Goal: Task Accomplishment & Management: Use online tool/utility

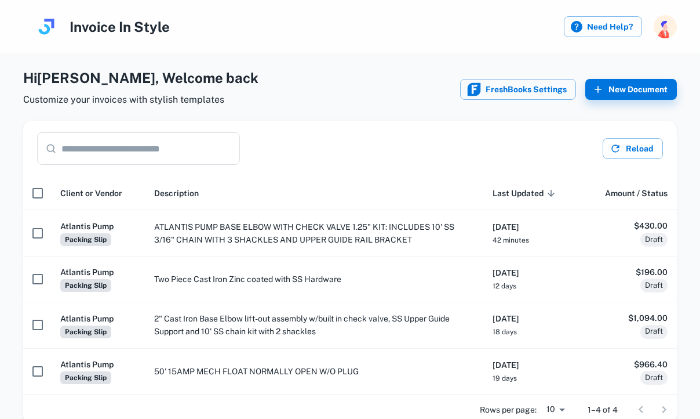
click at [201, 150] on input "text" at bounding box center [150, 148] width 179 height 32
click at [524, 94] on button "FreshBooks Settings" at bounding box center [518, 89] width 116 height 21
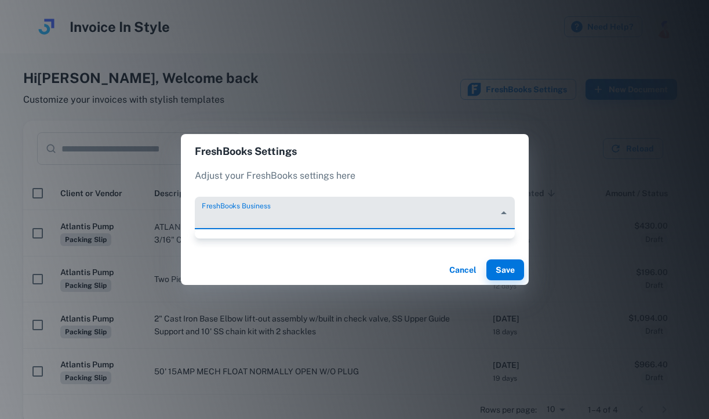
click at [504, 215] on body "Invoice In Style Need Help? Hi [PERSON_NAME] , Welcome back Customize your invo…" at bounding box center [354, 209] width 709 height 419
click at [504, 215] on div at bounding box center [354, 209] width 709 height 419
click at [508, 279] on button "Save" at bounding box center [505, 269] width 38 height 21
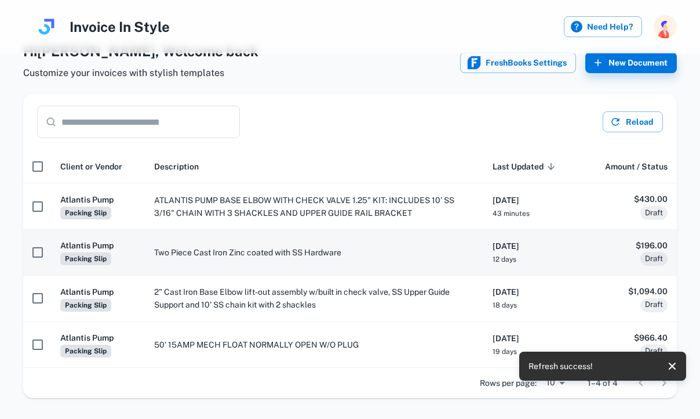
scroll to position [52, 0]
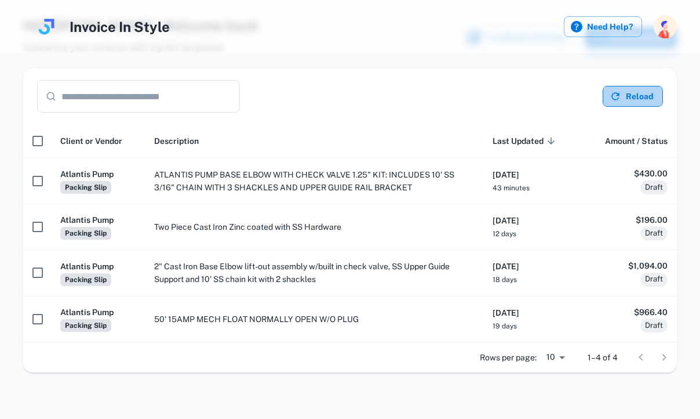
click at [630, 90] on button "Reload" at bounding box center [633, 96] width 60 height 21
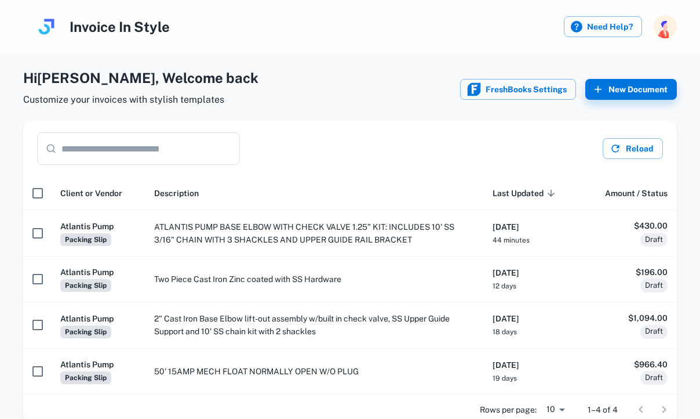
click at [185, 149] on input "text" at bounding box center [150, 148] width 179 height 32
click at [599, 19] on label "Need Help?" at bounding box center [603, 26] width 78 height 21
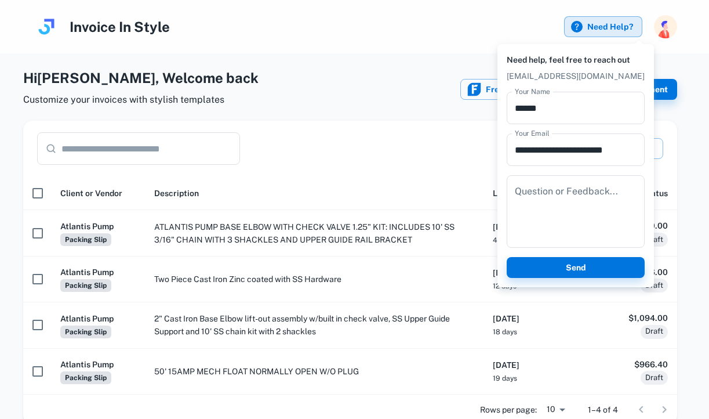
click at [395, 58] on div at bounding box center [354, 209] width 709 height 419
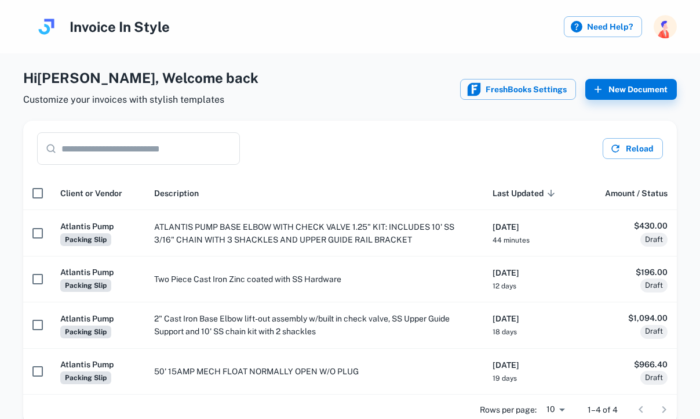
click at [631, 101] on div "Hi Nicole , Welcome back Customize your invoices with stylish templates FreshBo…" at bounding box center [350, 89] width 654 height 44
click at [633, 92] on button "New Document" at bounding box center [632, 89] width 92 height 21
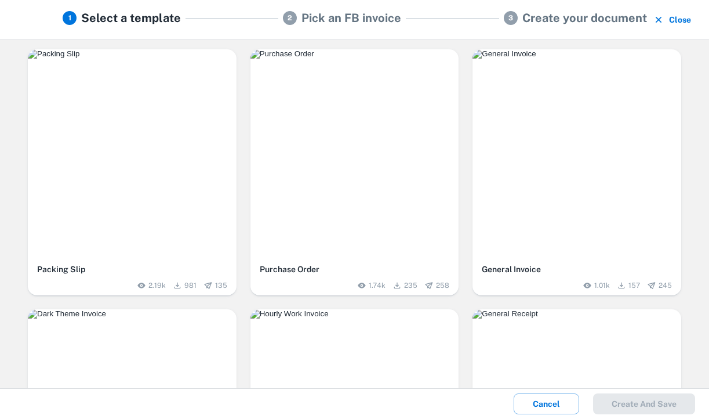
click at [156, 59] on img "button" at bounding box center [132, 53] width 209 height 9
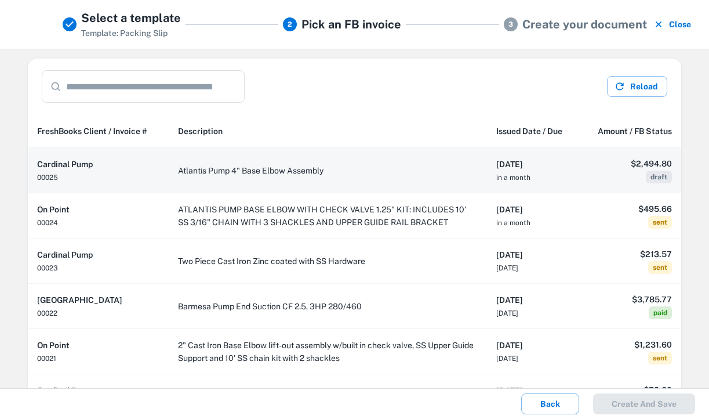
click at [367, 167] on td "Atlantis Pump 4" Base Elbow Assembly" at bounding box center [328, 170] width 318 height 45
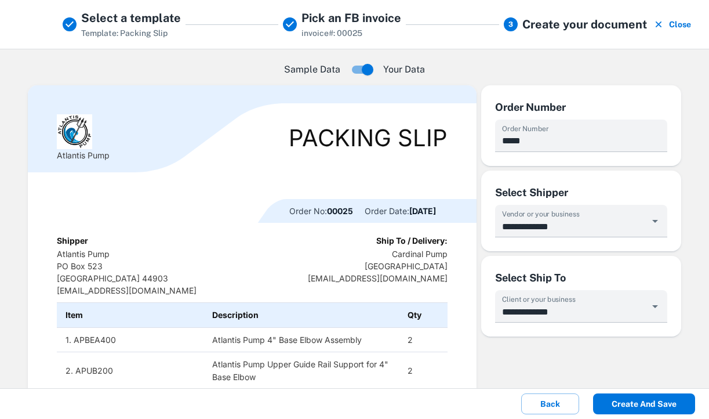
click at [655, 402] on button "Create and save" at bounding box center [644, 403] width 102 height 21
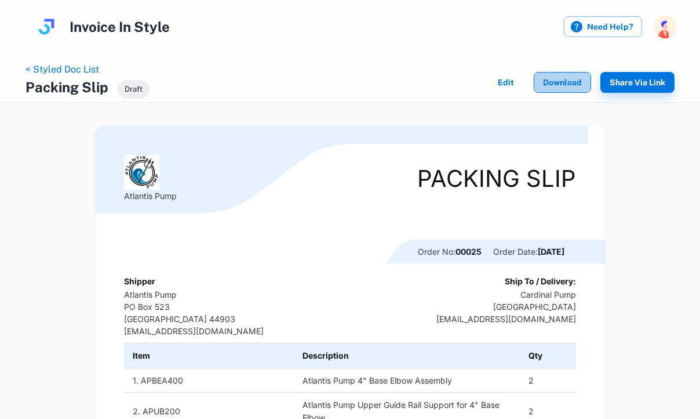
click at [558, 84] on button "Download" at bounding box center [562, 82] width 57 height 21
click at [39, 65] on link "< Styled Doc List" at bounding box center [63, 69] width 74 height 11
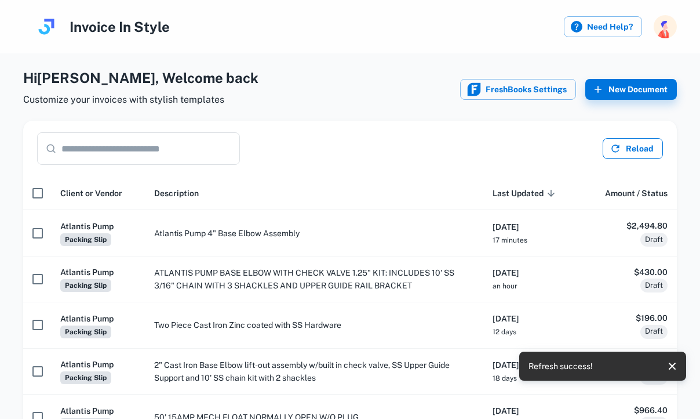
click at [642, 150] on button "Reload" at bounding box center [633, 148] width 60 height 21
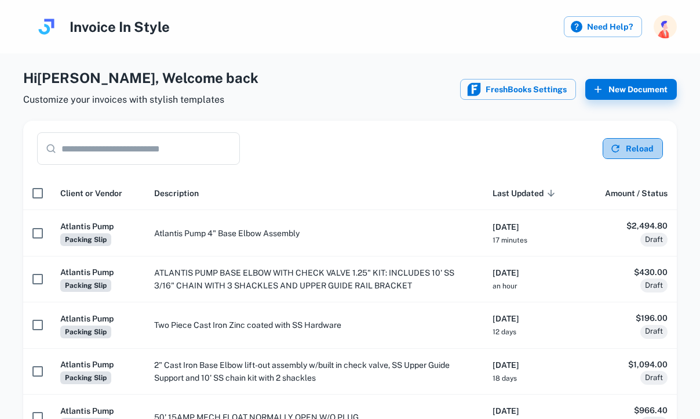
click at [649, 148] on button "Reload" at bounding box center [633, 148] width 60 height 21
click at [648, 154] on button "Reload" at bounding box center [633, 148] width 60 height 21
click at [622, 143] on icon "button" at bounding box center [616, 149] width 12 height 12
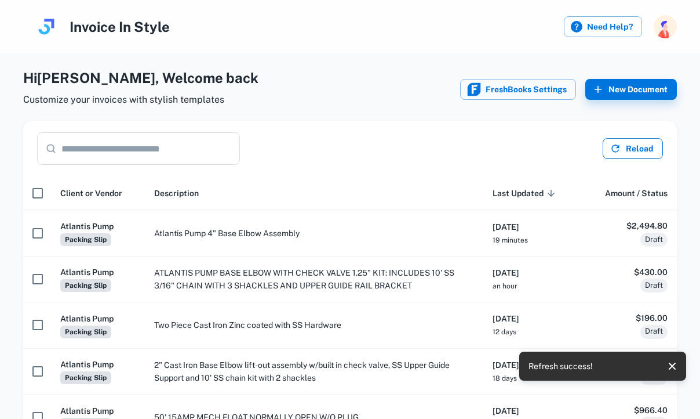
click at [622, 143] on button "Reload" at bounding box center [633, 148] width 60 height 21
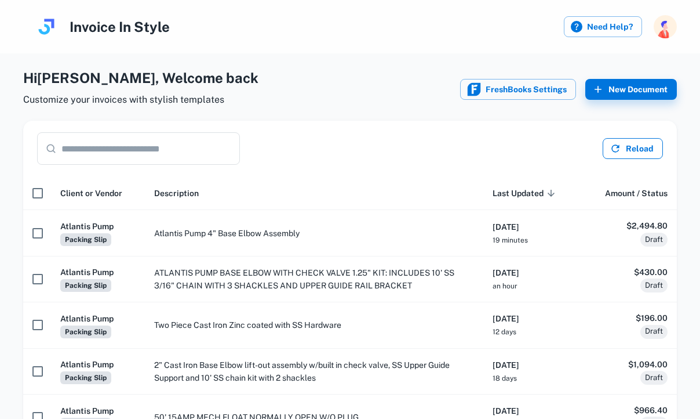
click at [631, 150] on button "Reload" at bounding box center [633, 148] width 60 height 21
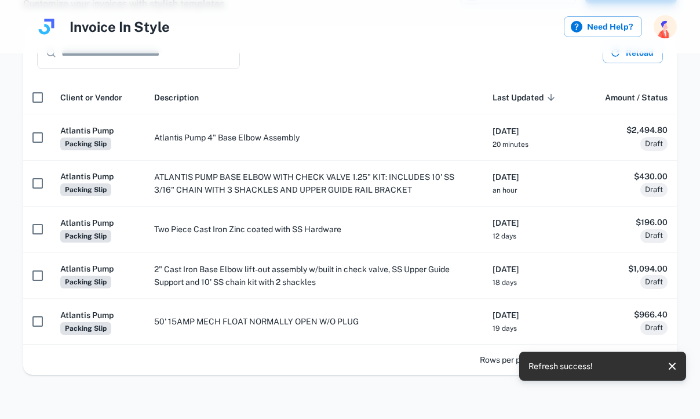
scroll to position [98, 0]
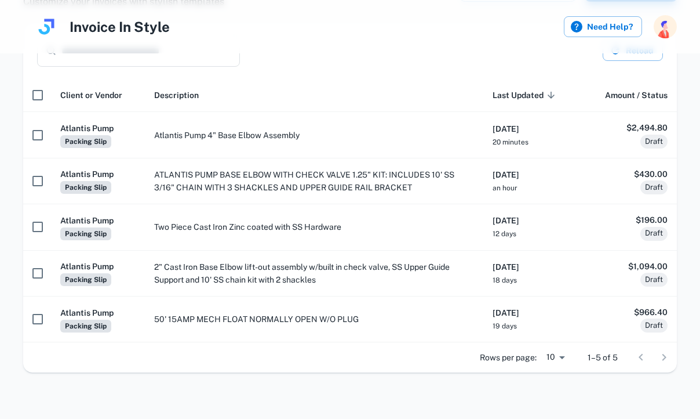
click at [536, 90] on span "Last Updated sorted descending" at bounding box center [526, 95] width 66 height 14
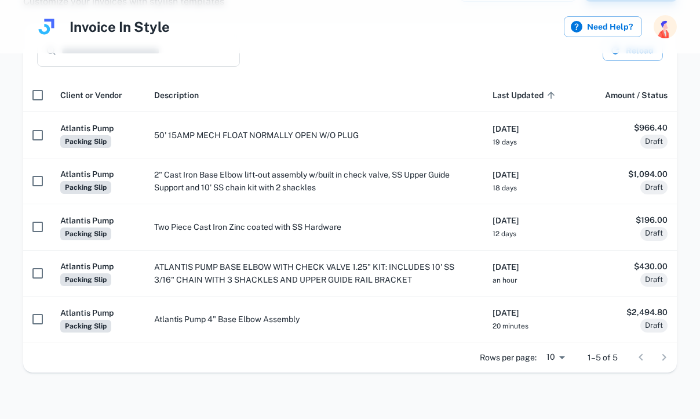
click at [542, 93] on span "Last Updated sorted ascending" at bounding box center [526, 95] width 66 height 14
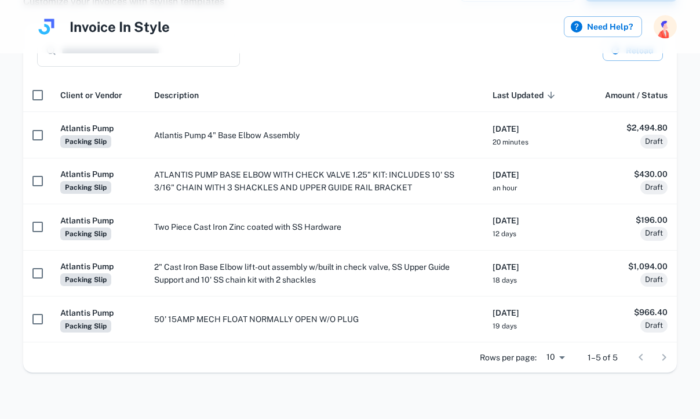
scroll to position [0, 0]
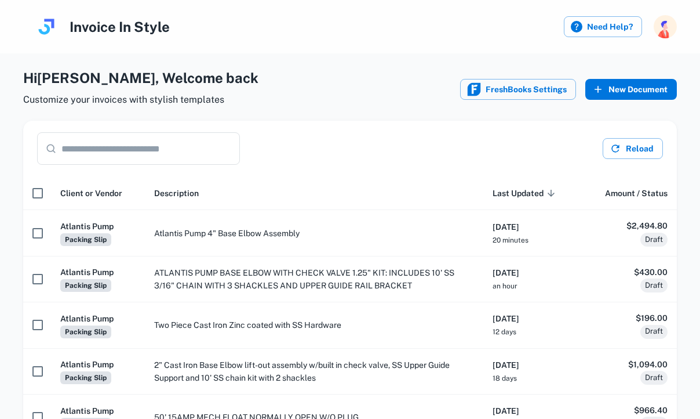
click at [650, 93] on button "New Document" at bounding box center [632, 89] width 92 height 21
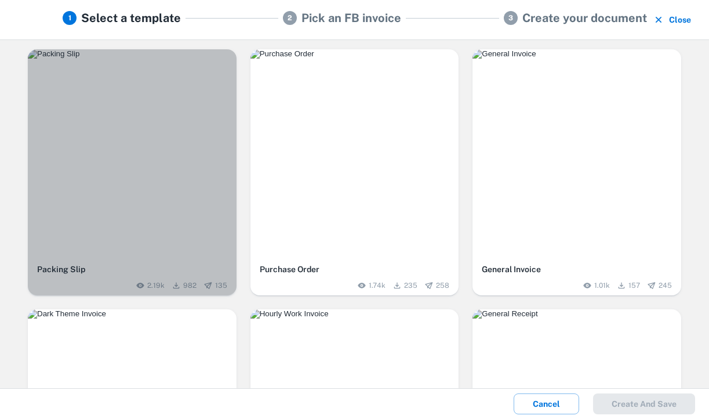
click at [135, 59] on img "button" at bounding box center [132, 53] width 209 height 9
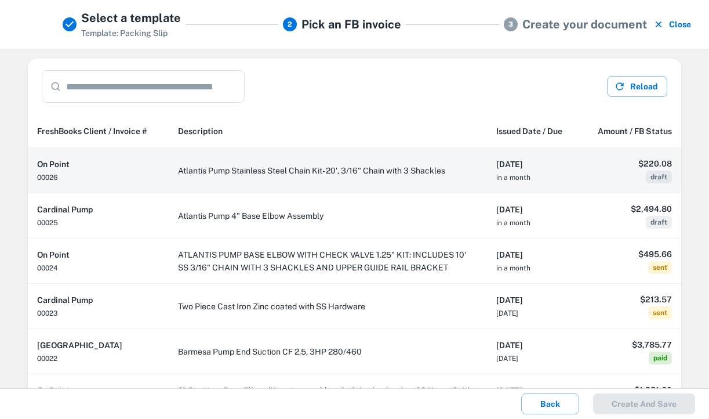
click at [382, 167] on td "Atlantis Pump Stainless Steel Chain Kit- 20', 3/16" Chain with 3 Shackles" at bounding box center [328, 170] width 318 height 45
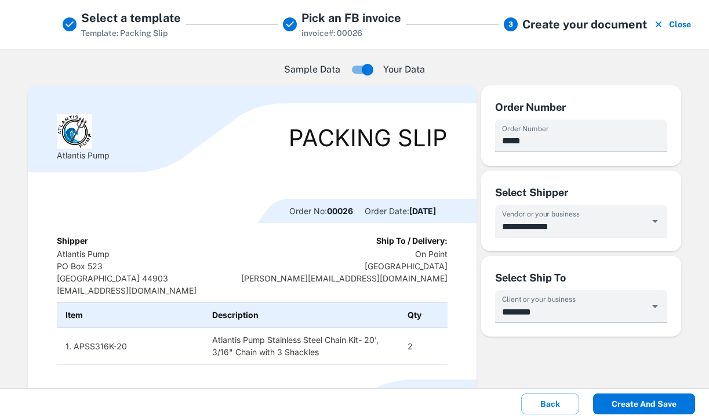
click at [616, 406] on button "Create and save" at bounding box center [644, 403] width 102 height 21
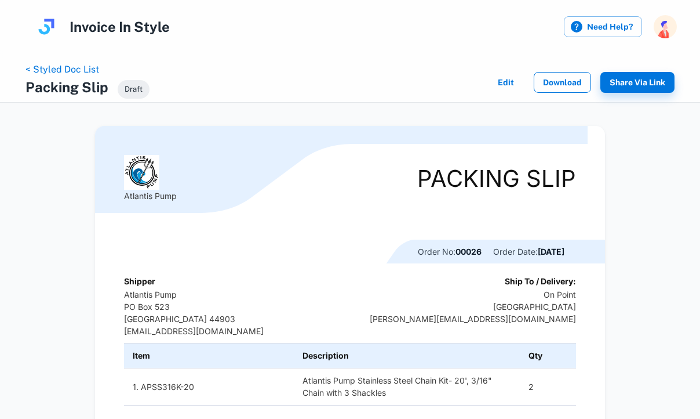
click at [575, 77] on button "Download" at bounding box center [562, 82] width 57 height 21
